Goal: Task Accomplishment & Management: Manage account settings

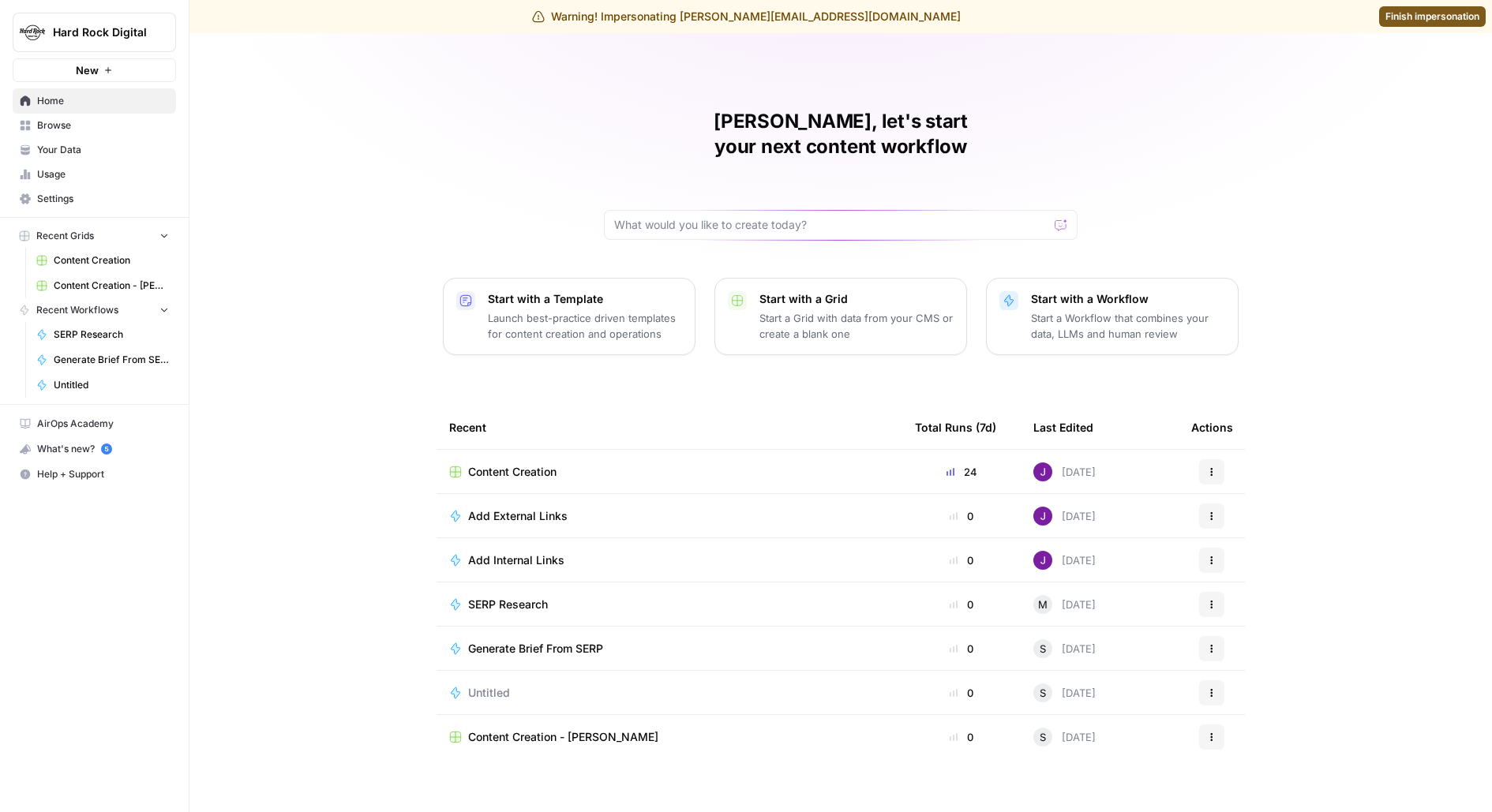
click at [66, 196] on span "Settings" at bounding box center [103, 198] width 132 height 14
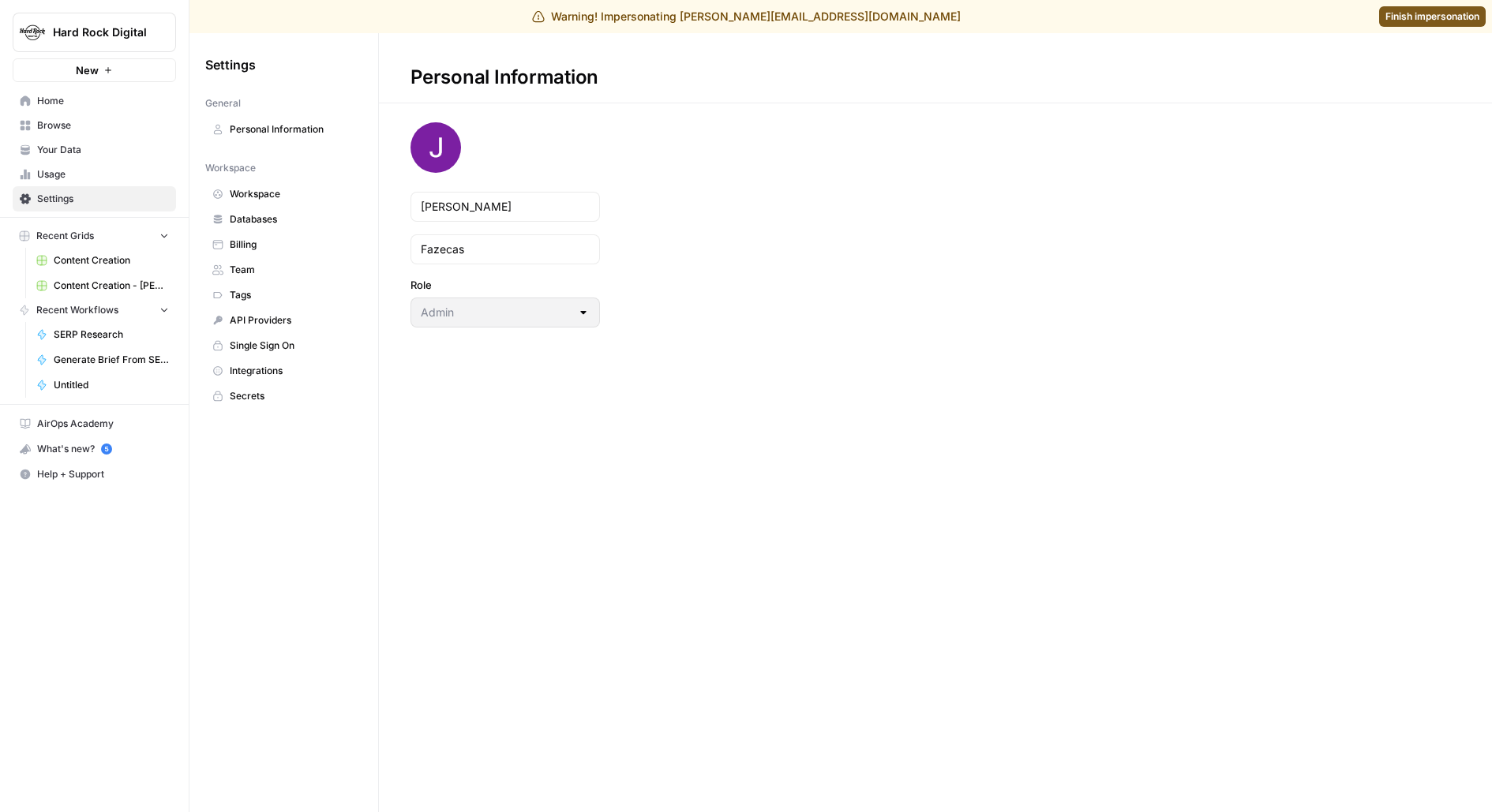
click at [250, 272] on span "Team" at bounding box center [292, 269] width 125 height 14
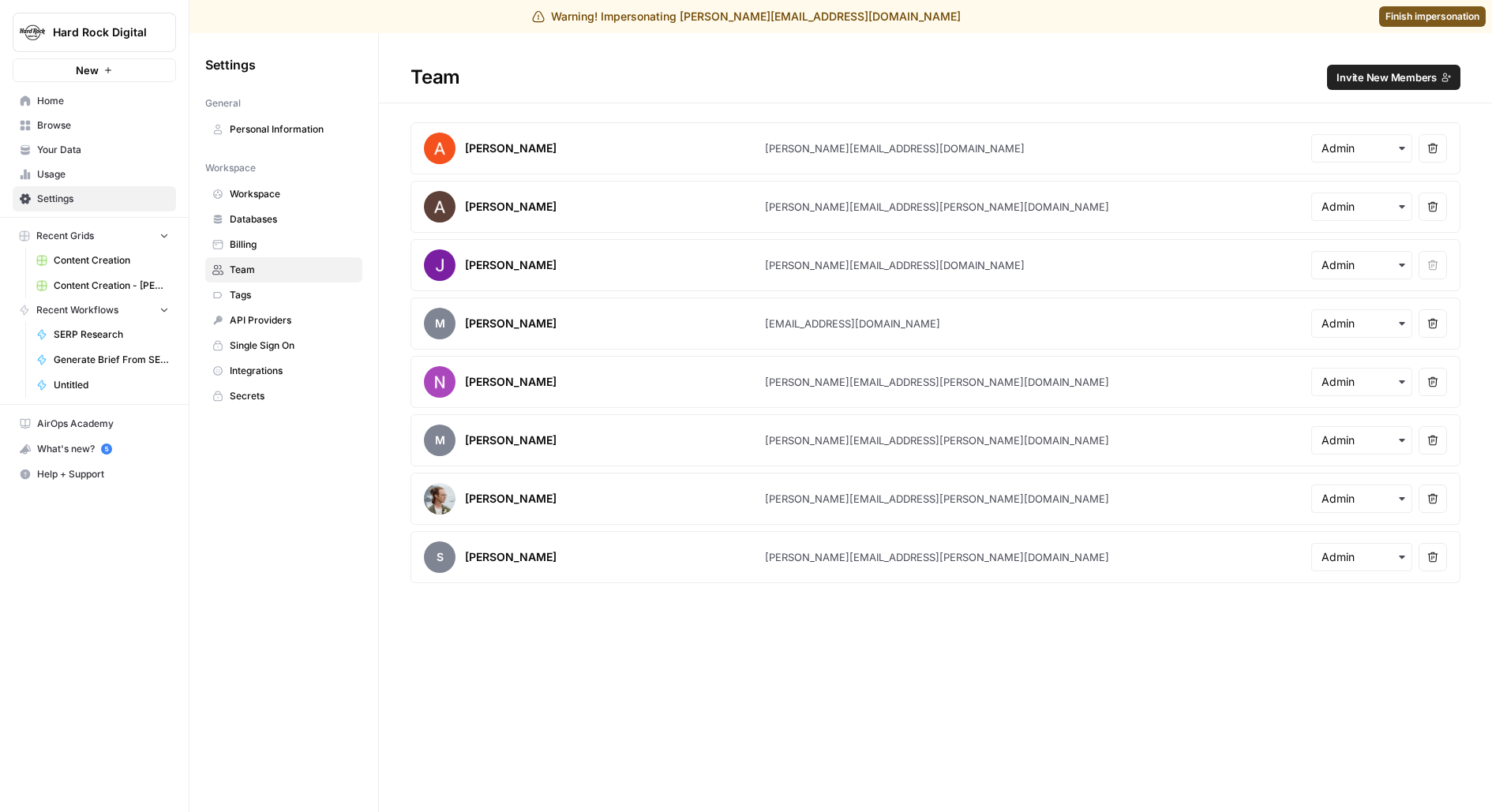
click at [1419, 66] on button "Invite New Members" at bounding box center [1394, 77] width 134 height 25
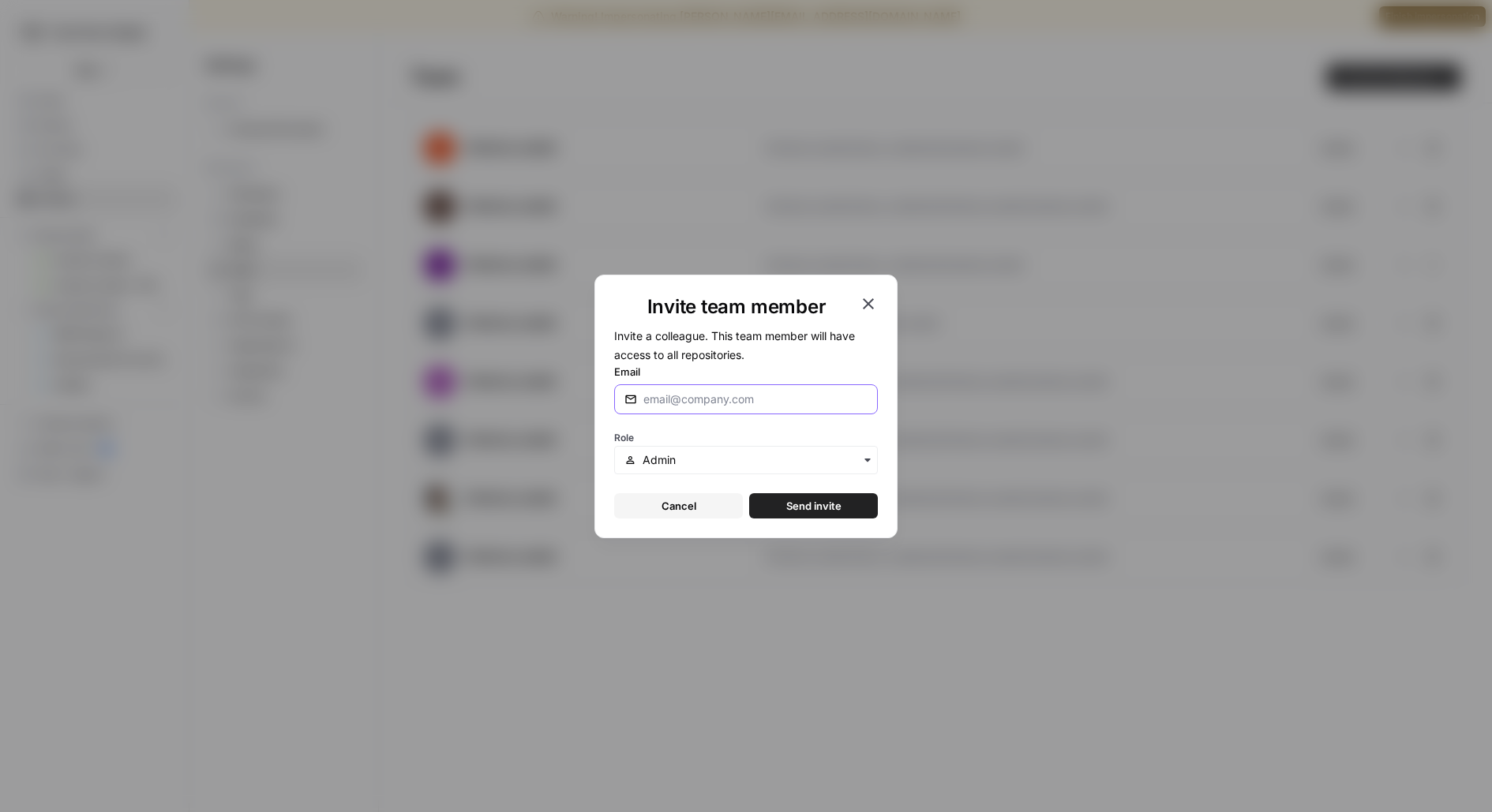
click at [701, 399] on input "Email" at bounding box center [755, 399] width 224 height 16
type input "[PERSON_NAME][EMAIL_ADDRESS][DOMAIN_NAME]"
click at [749, 493] on button "Send invite" at bounding box center [813, 505] width 129 height 25
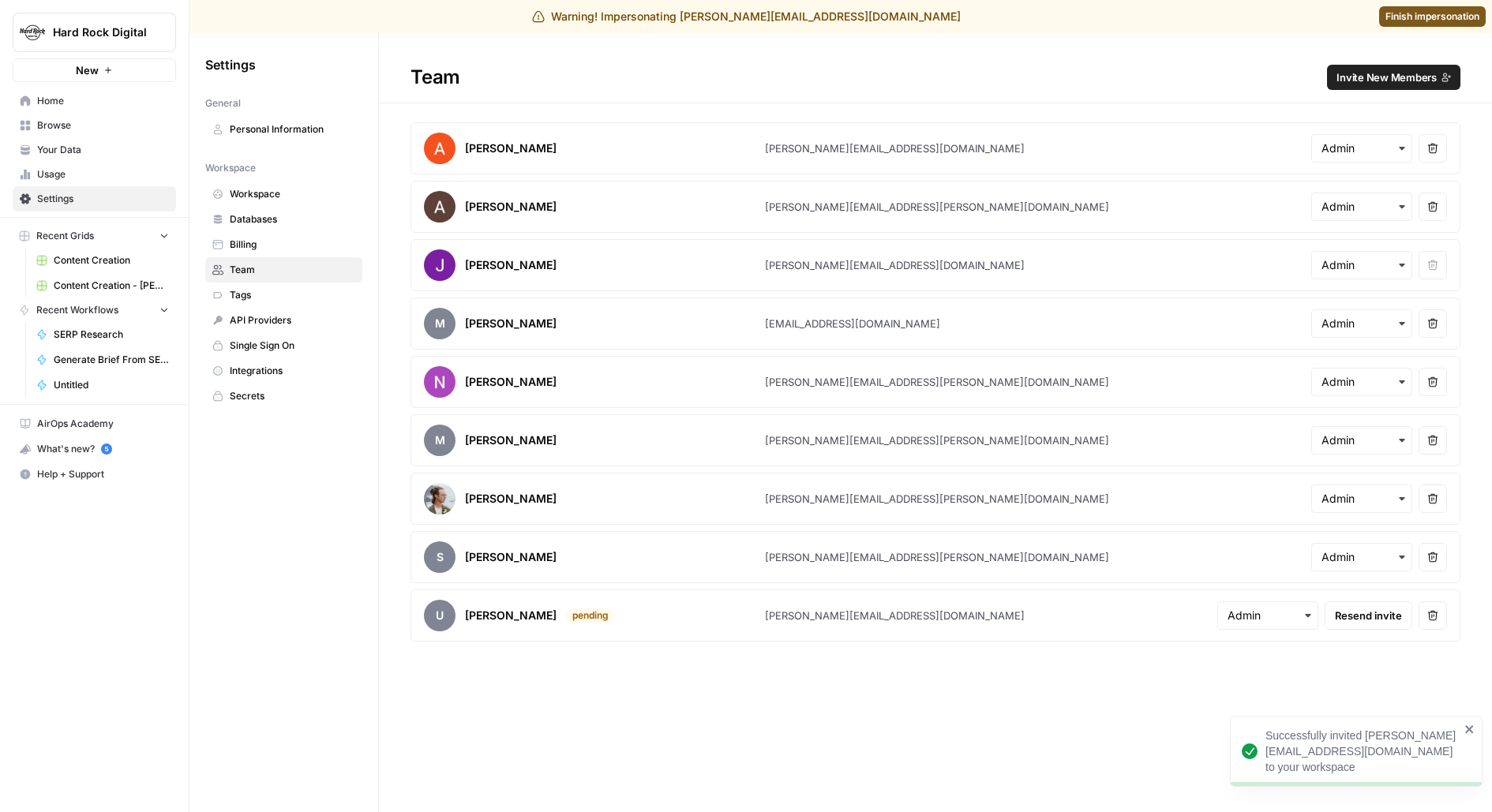
click at [1437, 21] on span "Finish impersonation" at bounding box center [1432, 16] width 94 height 14
